Goal: Communication & Community: Share content

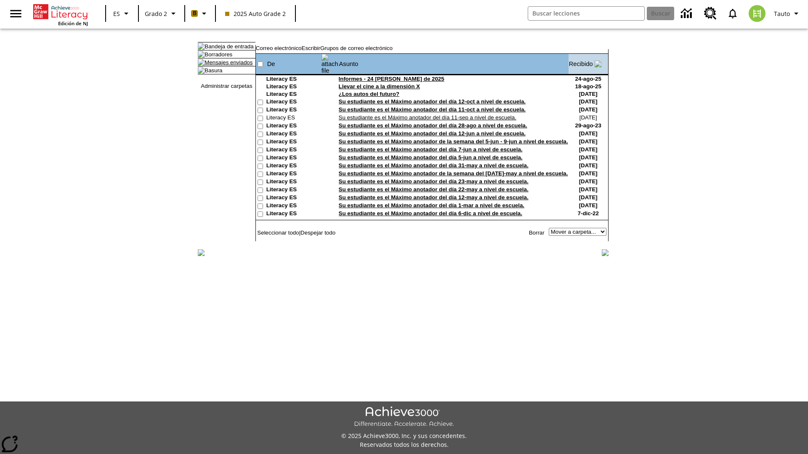
click at [224, 66] on link "Mensajes enviados" at bounding box center [228, 62] width 48 height 6
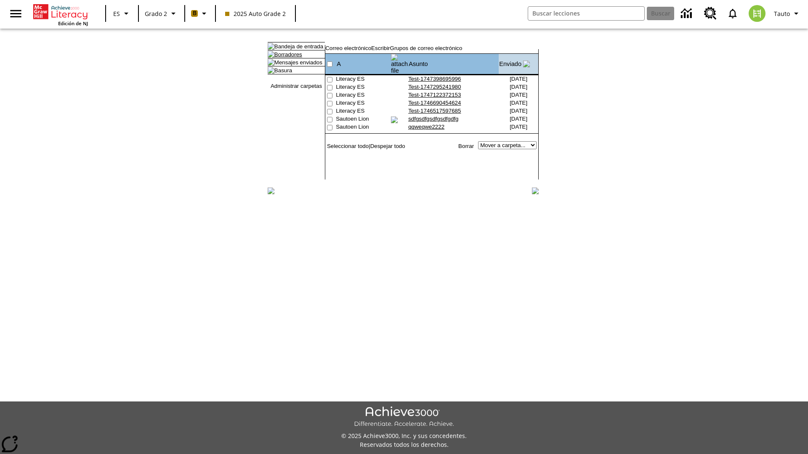
click at [281, 58] on link "Borradores" at bounding box center [288, 54] width 28 height 6
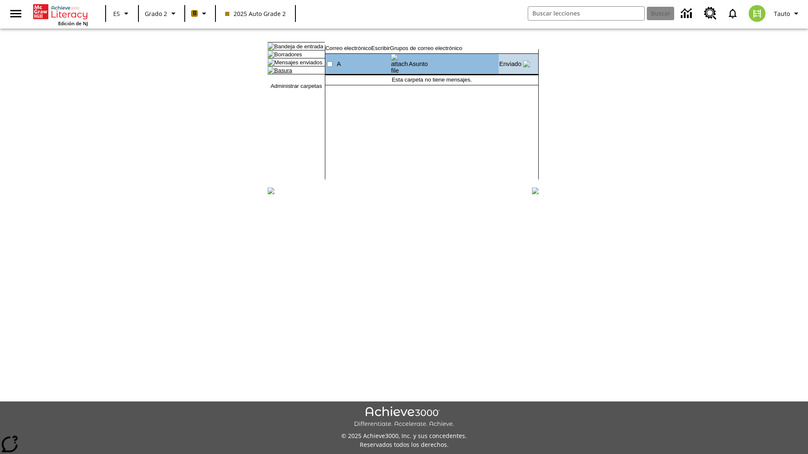
click at [276, 74] on link "Basura" at bounding box center [283, 70] width 18 height 6
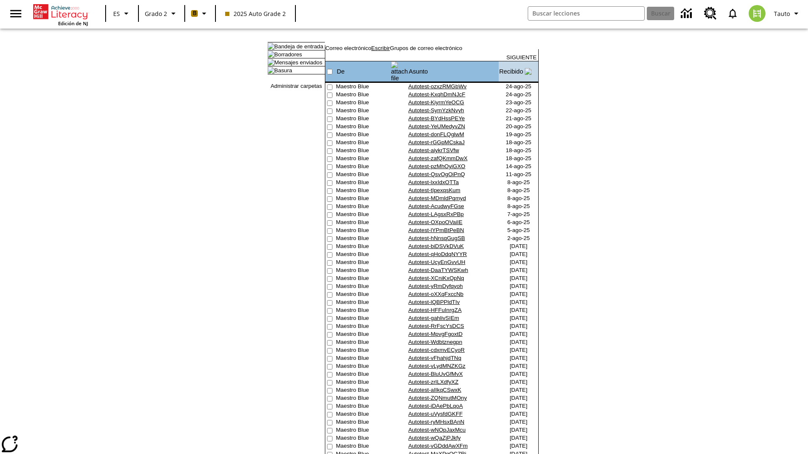
click at [390, 51] on link "Escribir" at bounding box center [380, 48] width 19 height 6
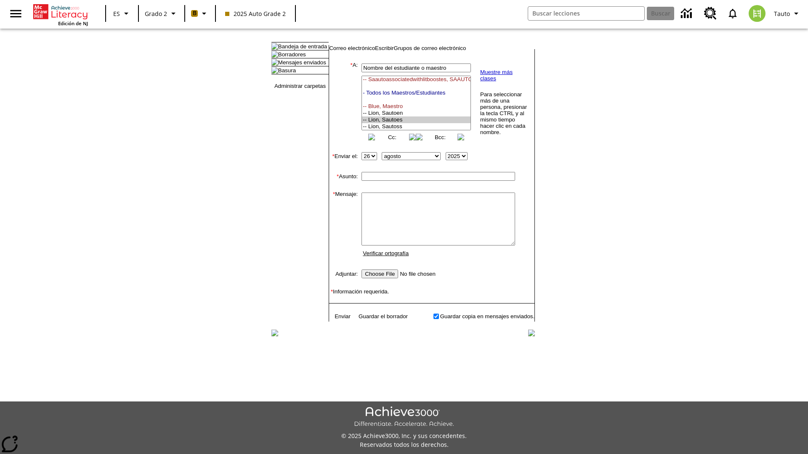
select select "U,21437111,1"
type input "Autotest-VdQxOvGVGf"
type textarea "email body message"
click at [338, 320] on link "Enviar" at bounding box center [343, 316] width 16 height 6
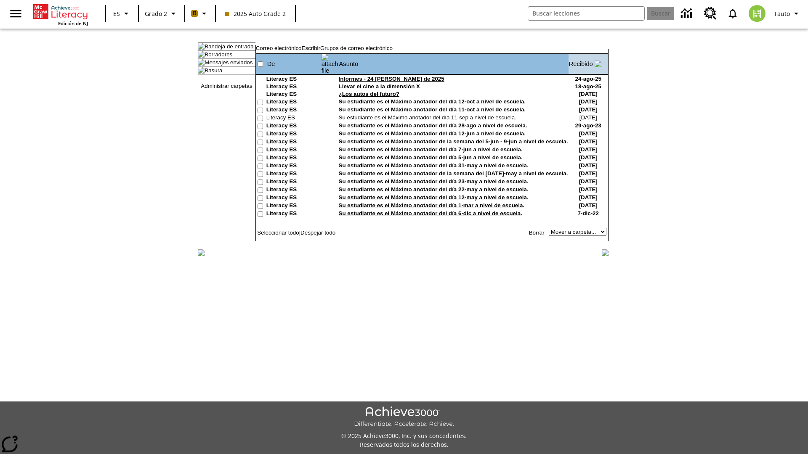
click at [224, 66] on link "Mensajes enviados" at bounding box center [228, 62] width 48 height 6
